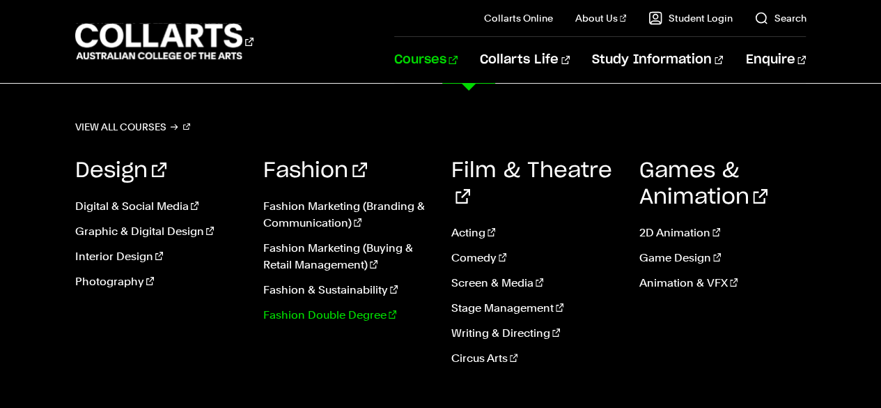
click at [323, 311] on link "Fashion Double Degree" at bounding box center [346, 315] width 167 height 17
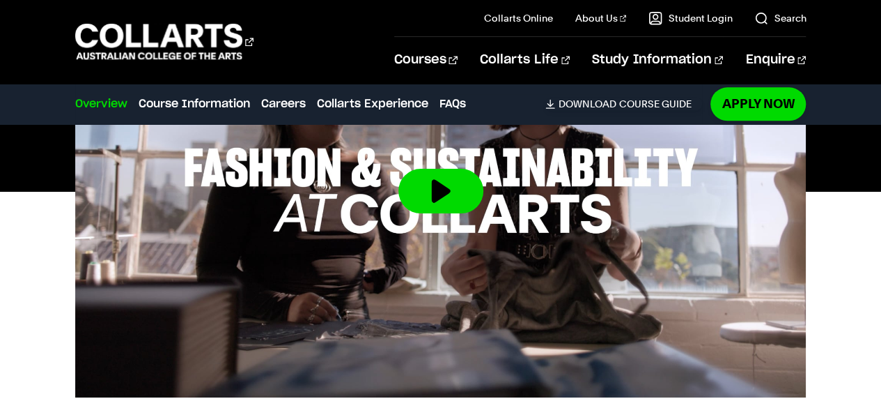
scroll to position [754, 0]
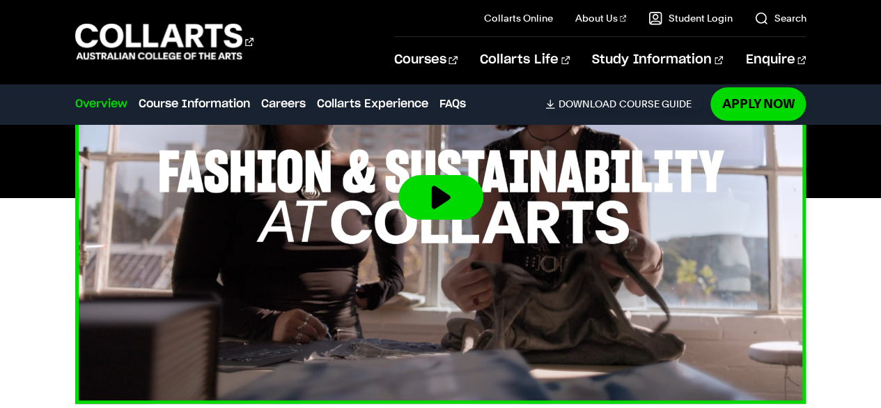
click at [436, 194] on button at bounding box center [441, 197] width 85 height 45
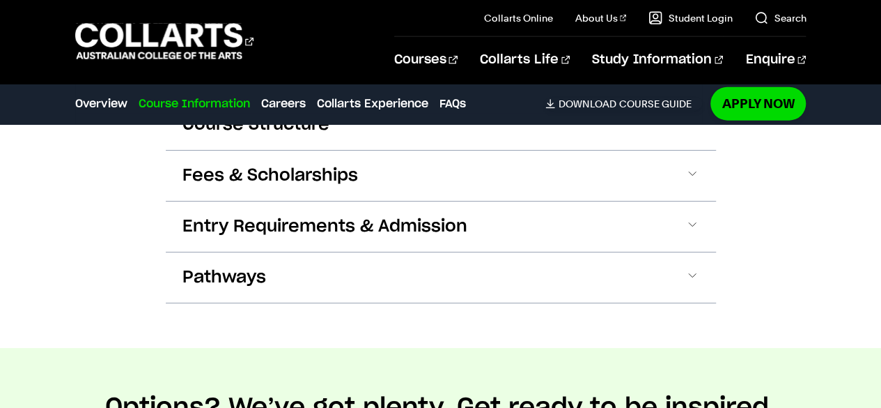
scroll to position [1587, 0]
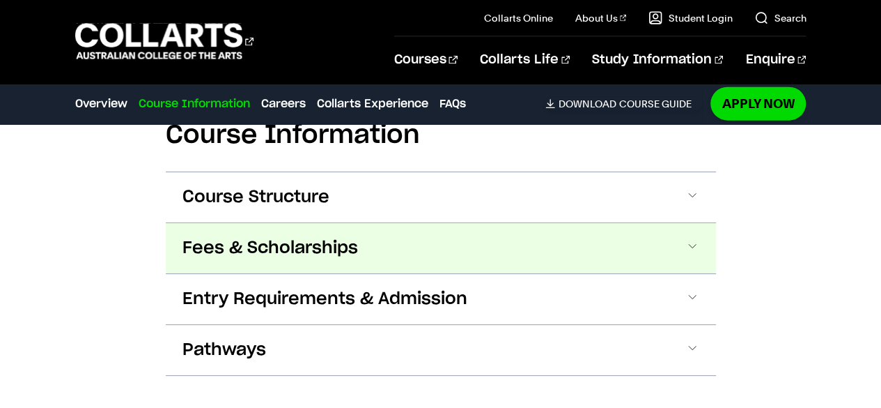
click at [688, 245] on span at bounding box center [693, 248] width 14 height 18
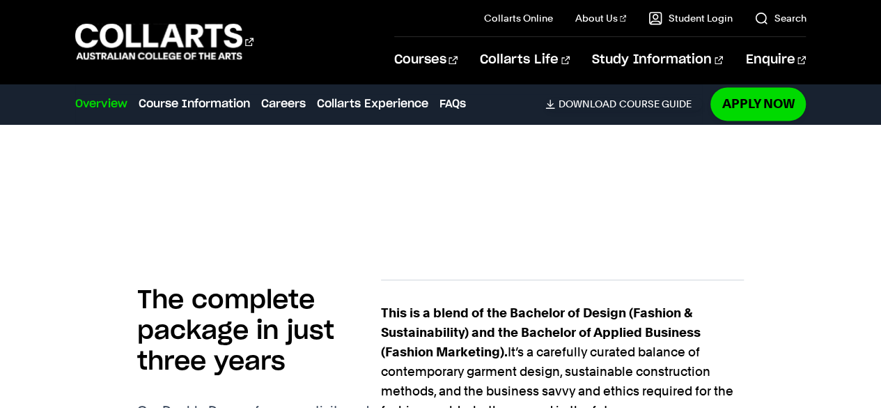
scroll to position [911, 0]
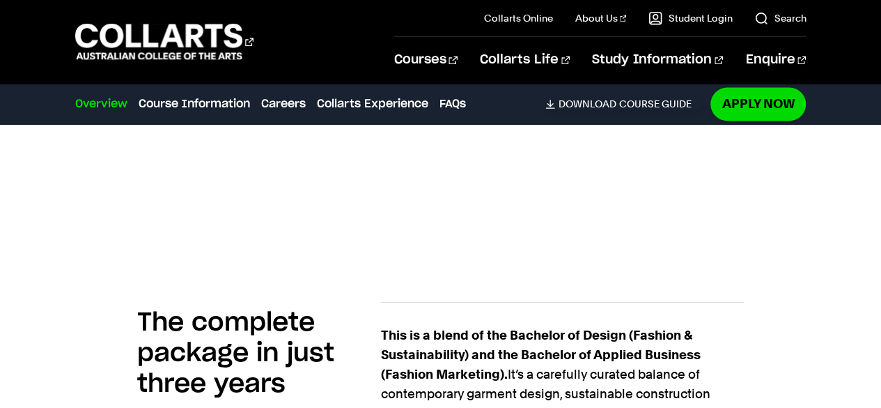
drag, startPoint x: 854, startPoint y: 75, endPoint x: 861, endPoint y: 84, distance: 12.4
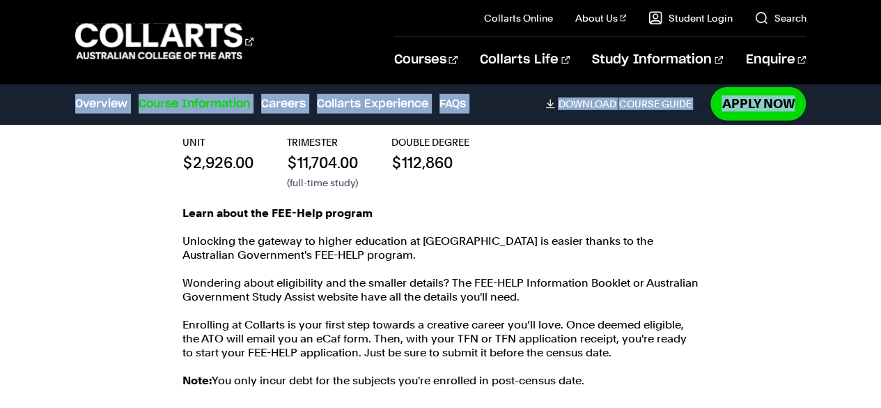
scroll to position [1724, 0]
